Goal: Task Accomplishment & Management: Complete application form

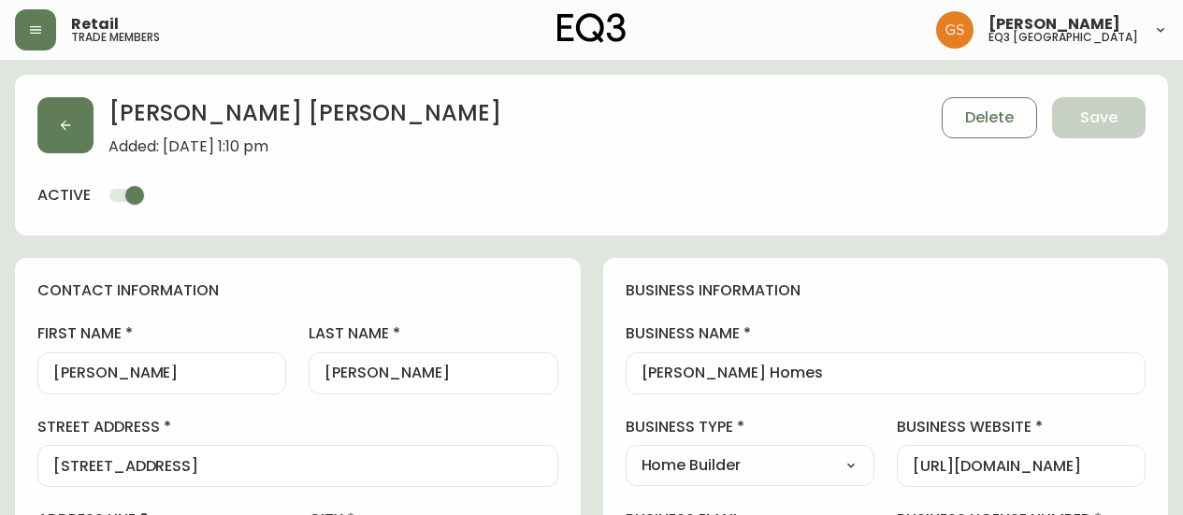
select select "ON"
select select "CA"
select select "CA_EN"
select select "Advertisement"
select select "Home Builder"
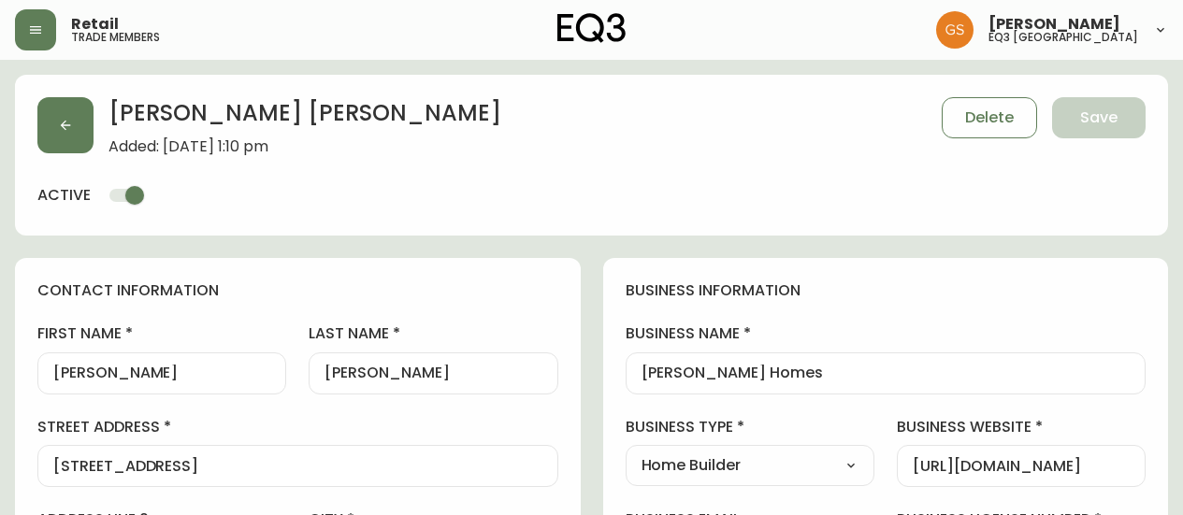
select select "cjw10z96q005b6gs00r6w7pwt"
select select "false"
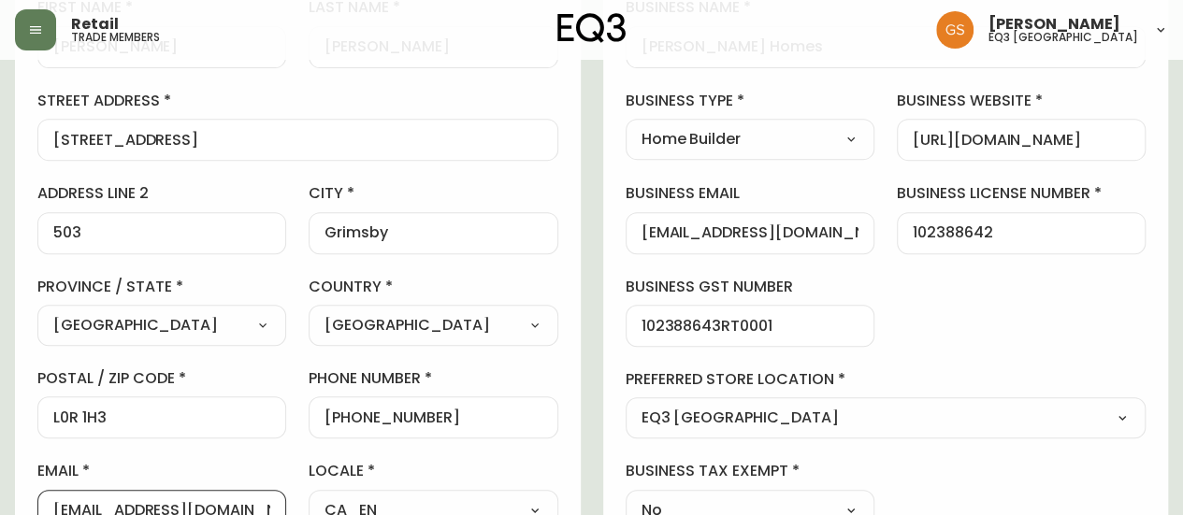
scroll to position [140, 0]
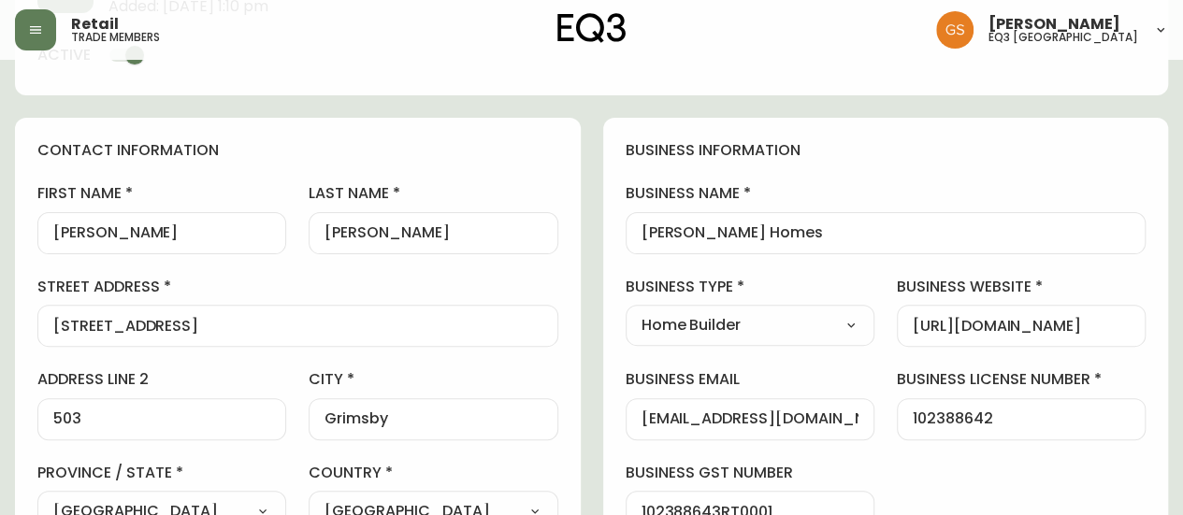
click at [189, 237] on input "Heather" at bounding box center [161, 233] width 217 height 18
drag, startPoint x: 396, startPoint y: 239, endPoint x: 297, endPoint y: 240, distance: 98.2
click at [297, 240] on div "first name Heather last name Humphries street address 13 Windward Drive address…" at bounding box center [297, 450] width 521 height 534
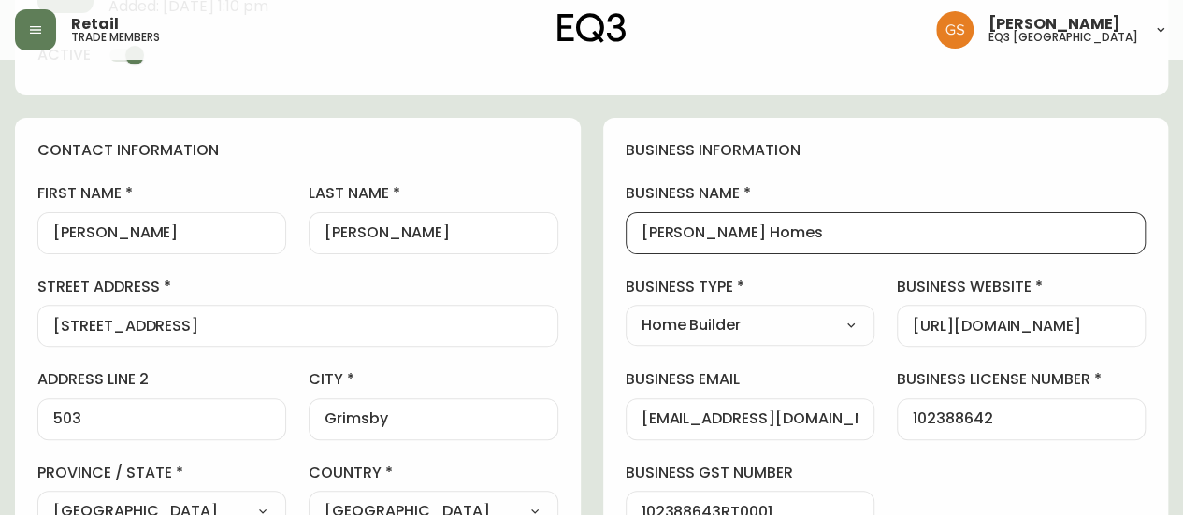
click at [793, 230] on input "Desantis Homes" at bounding box center [885, 233] width 489 height 18
drag, startPoint x: 781, startPoint y: 232, endPoint x: 659, endPoint y: 236, distance: 121.6
click at [659, 236] on input "Desantis Homes" at bounding box center [885, 233] width 489 height 18
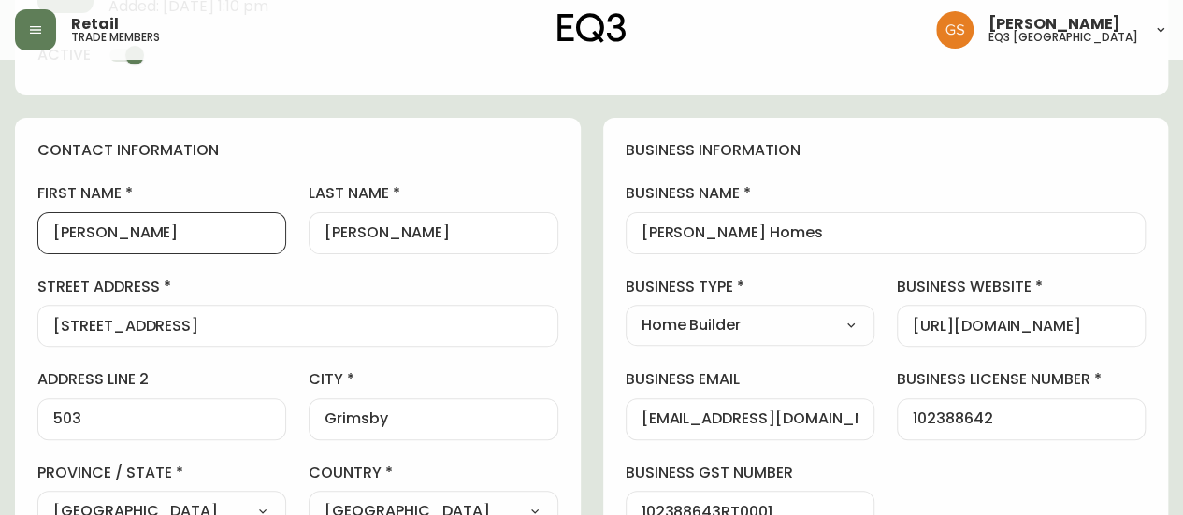
click at [232, 238] on input "Heather" at bounding box center [161, 233] width 217 height 18
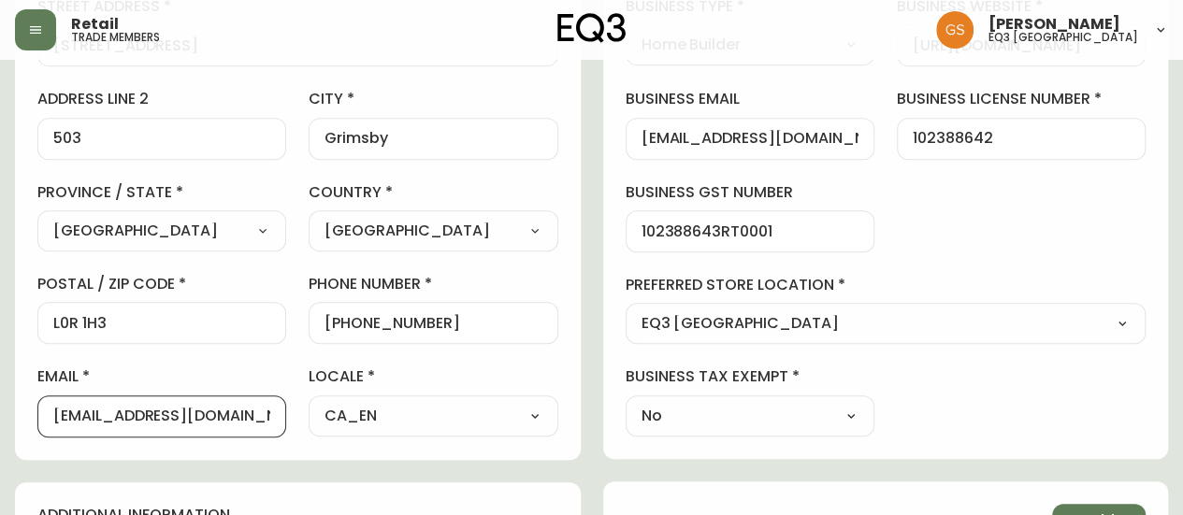
drag, startPoint x: 49, startPoint y: 416, endPoint x: 252, endPoint y: 407, distance: 203.1
click at [252, 407] on div "heatherconnorshumphries@gmail.com" at bounding box center [161, 417] width 249 height 42
click at [67, 420] on input "heatherconnorshumphries@gmail.com" at bounding box center [161, 417] width 217 height 18
drag, startPoint x: 47, startPoint y: 413, endPoint x: 183, endPoint y: 416, distance: 136.5
click at [183, 416] on div "heatherconnorshumphries@gmail.com" at bounding box center [161, 417] width 249 height 42
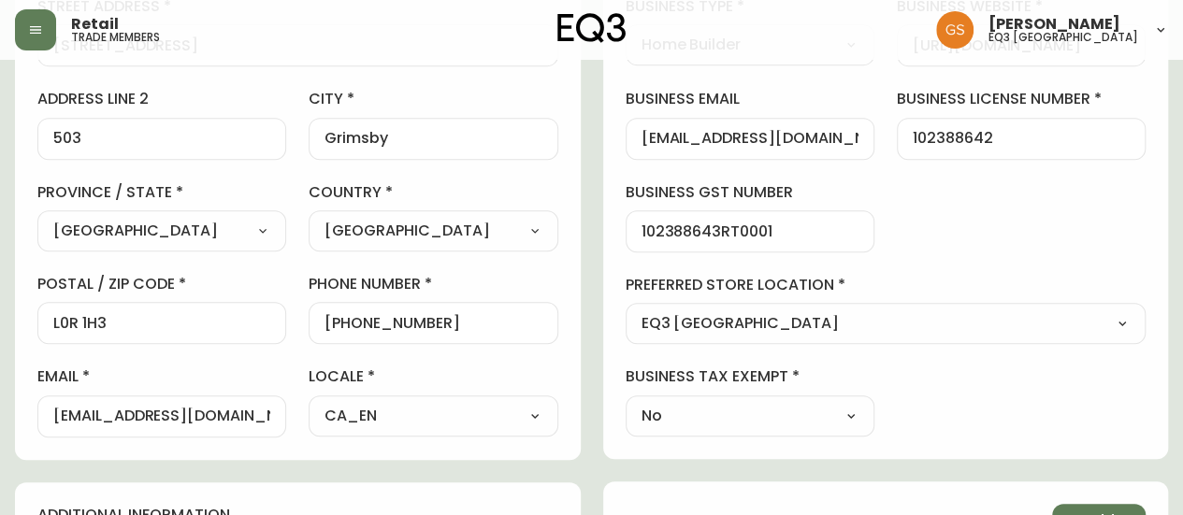
drag, startPoint x: 51, startPoint y: 409, endPoint x: 69, endPoint y: 407, distance: 17.9
click at [69, 407] on div "heatherconnorshumphries@gmail.com" at bounding box center [161, 417] width 249 height 42
click at [63, 410] on input "heatherconnorshumphries@gmail.com" at bounding box center [161, 417] width 217 height 18
drag, startPoint x: 48, startPoint y: 412, endPoint x: 161, endPoint y: 409, distance: 113.2
click at [161, 409] on div "heatherconnorshumphries@gmail.com" at bounding box center [161, 417] width 249 height 42
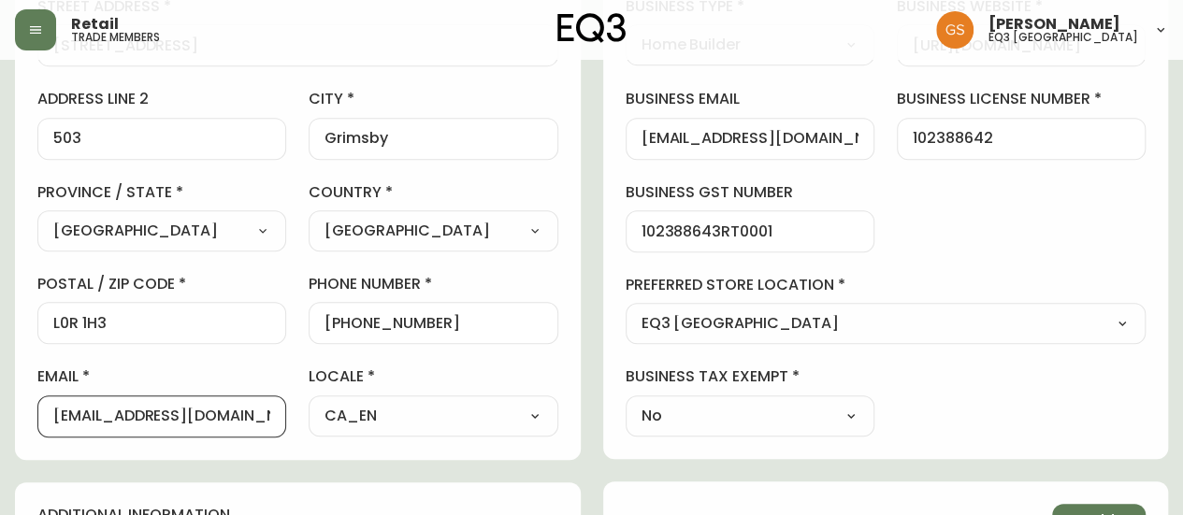
scroll to position [0, 79]
drag, startPoint x: 216, startPoint y: 416, endPoint x: 335, endPoint y: 418, distance: 118.8
click at [335, 418] on div "first name Heather last name Humphries street address 13 Windward Drive address…" at bounding box center [297, 170] width 521 height 534
click at [264, 412] on input "heatherconnorshumphries@gmail.com" at bounding box center [161, 417] width 217 height 18
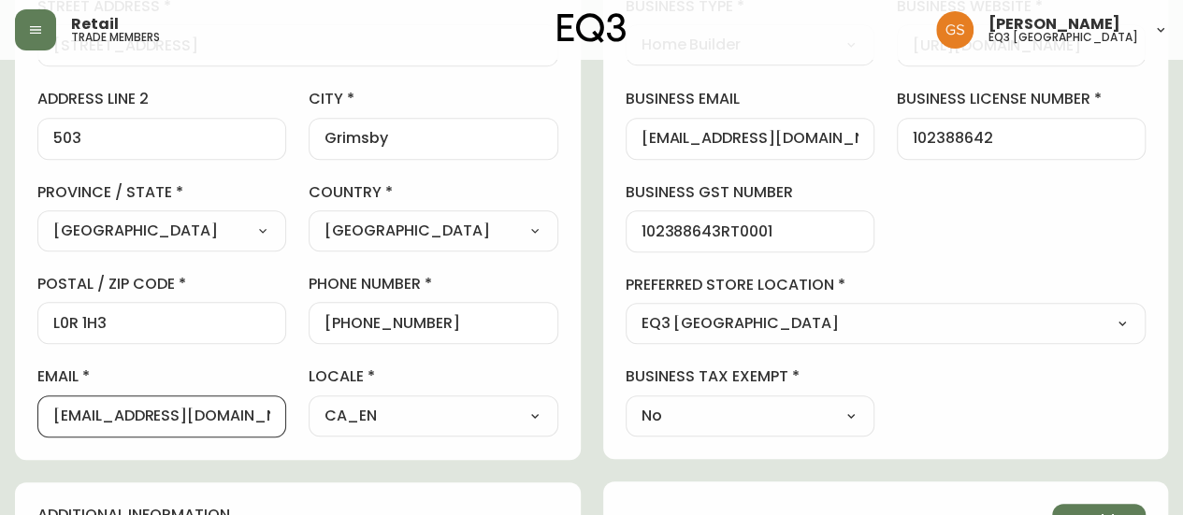
drag, startPoint x: 267, startPoint y: 410, endPoint x: 0, endPoint y: 412, distance: 267.4
click at [0, 412] on main "Heather Humphries Added: July 29, 2021 at 1:10 pm Delete Save active contact in…" at bounding box center [591, 359] width 1183 height 1441
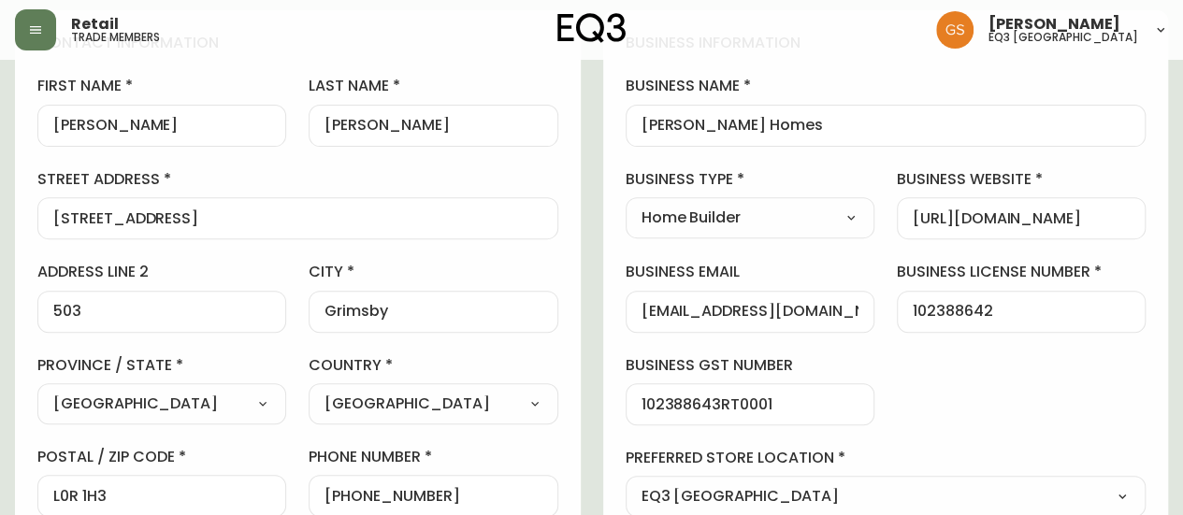
scroll to position [234, 0]
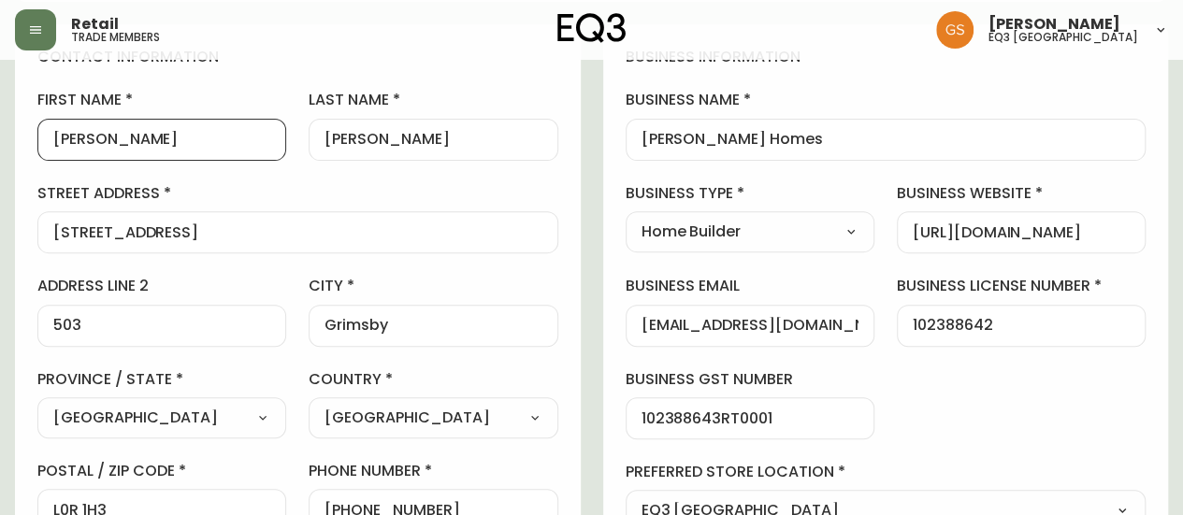
click at [121, 131] on input "Heather" at bounding box center [161, 140] width 217 height 18
drag, startPoint x: 123, startPoint y: 130, endPoint x: 41, endPoint y: 130, distance: 82.3
click at [41, 130] on div "Heather" at bounding box center [161, 140] width 249 height 42
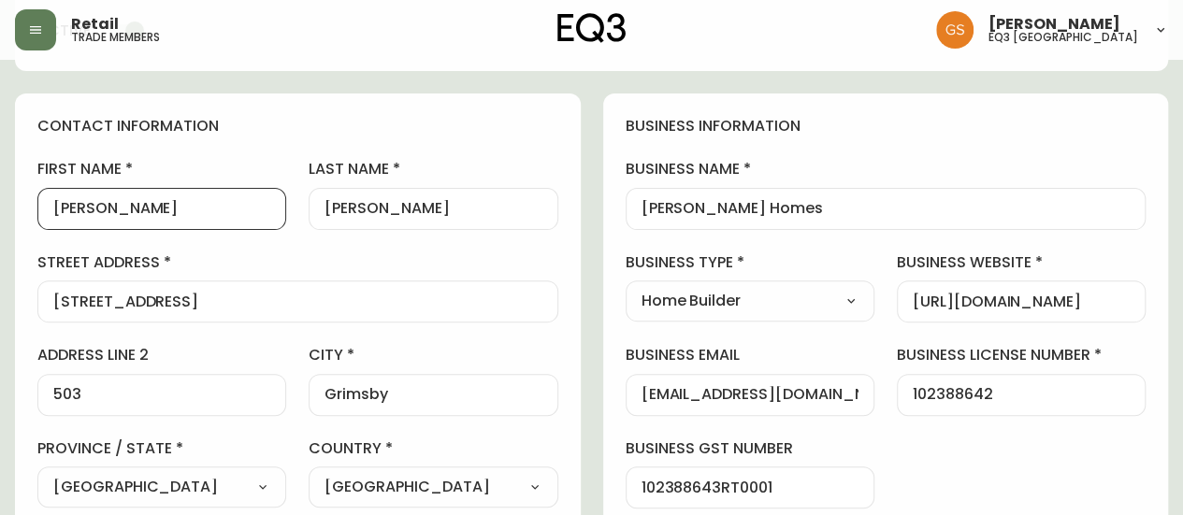
scroll to position [140, 0]
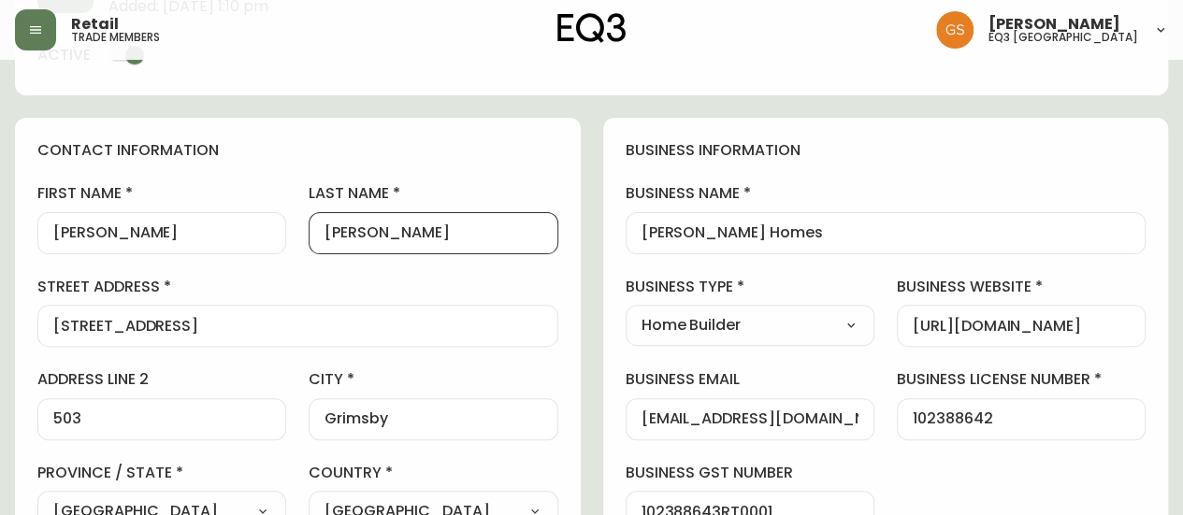
drag, startPoint x: 439, startPoint y: 232, endPoint x: 275, endPoint y: 235, distance: 163.7
click at [275, 235] on div "first name Heather last name Humphries street address 13 Windward Drive address…" at bounding box center [297, 450] width 521 height 534
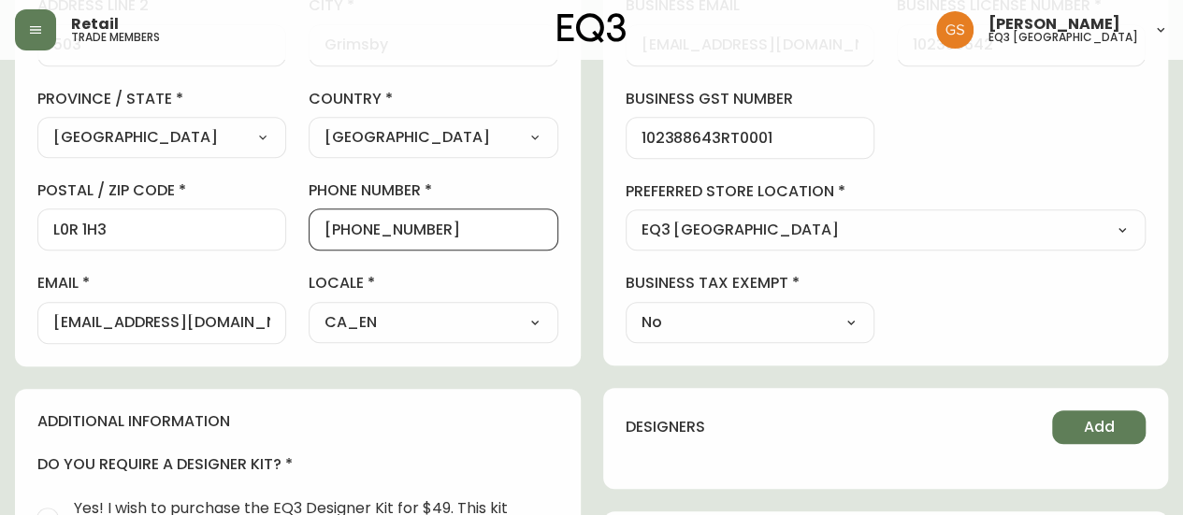
scroll to position [0, 0]
drag, startPoint x: 441, startPoint y: 222, endPoint x: 343, endPoint y: 232, distance: 98.7
click at [343, 232] on input "+17809165433" at bounding box center [432, 230] width 217 height 18
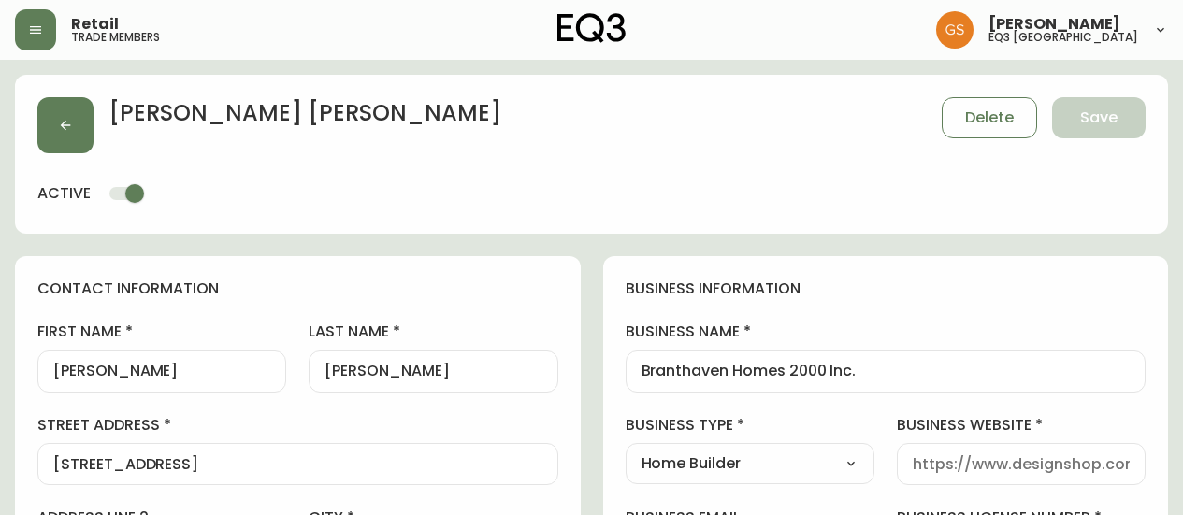
select select "ON"
select select "CA"
select select "CA_EN"
select select "Other"
select select "Home Builder"
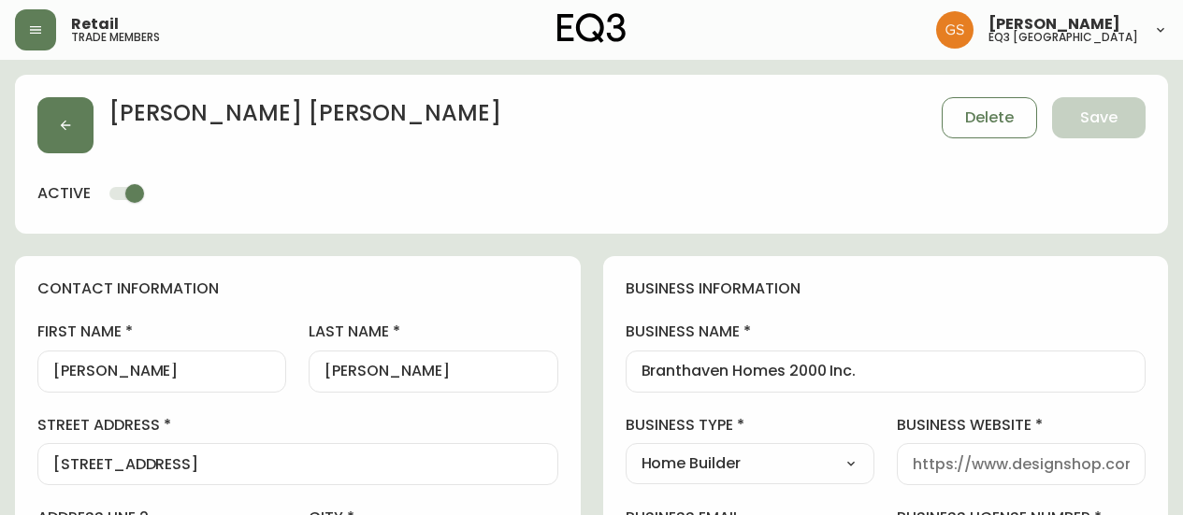
select select "cjw10z96q005b6gs00r6w7pwt"
select select "false"
